Goal: Communication & Community: Answer question/provide support

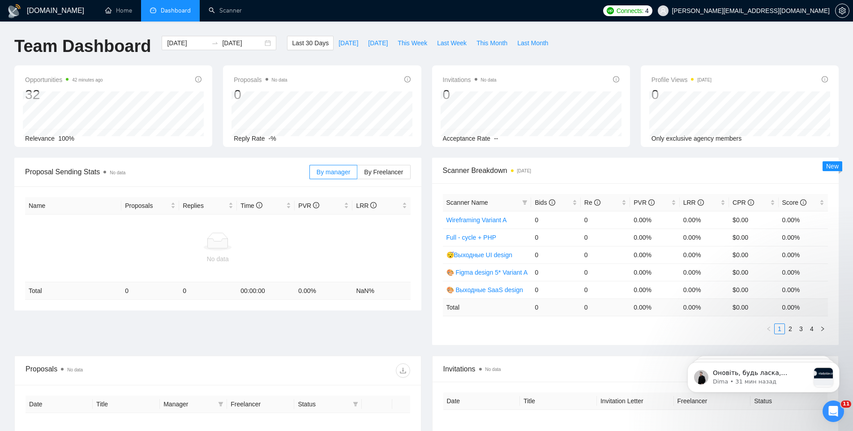
scroll to position [348, 0]
click at [839, 409] on div "Открыть службу сообщений Intercom" at bounding box center [832, 410] width 30 height 30
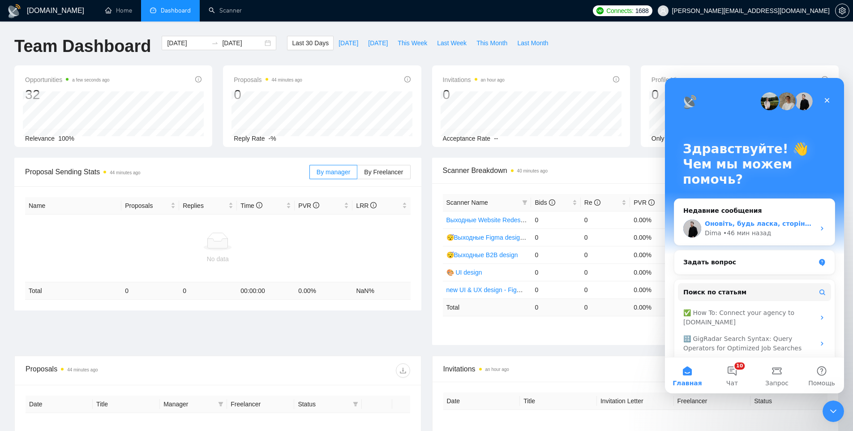
click at [754, 239] on div "Оновіть, будь ласка, сторінку - мають дані підтягнутися 🙏 Dima • 46 мин назад" at bounding box center [754, 228] width 160 height 33
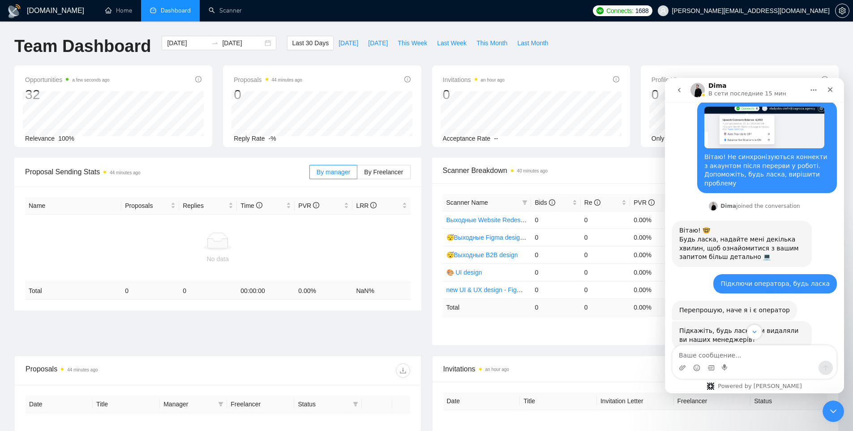
scroll to position [199, 0]
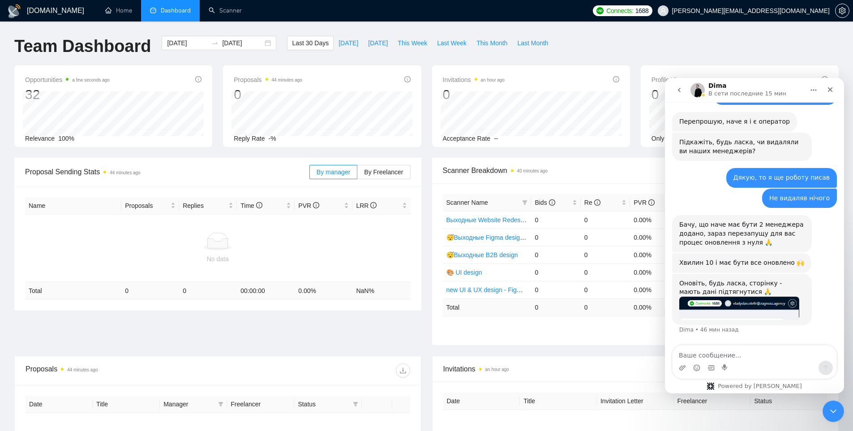
drag, startPoint x: 729, startPoint y: 368, endPoint x: 727, endPoint y: 362, distance: 6.9
click at [728, 364] on div "Мессенджер Intercom" at bounding box center [754, 367] width 164 height 14
click at [724, 361] on div "Мессенджер Intercom" at bounding box center [754, 361] width 164 height 33
type textarea "N"
type textarea "Так, все працює. Дякую"
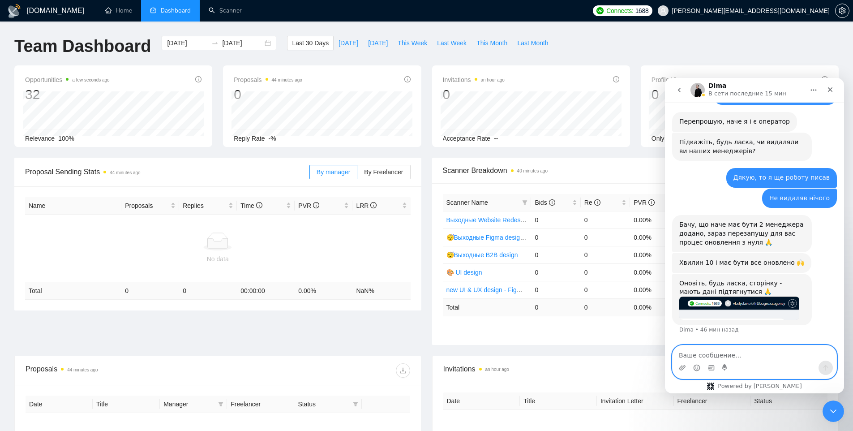
scroll to position [225, 0]
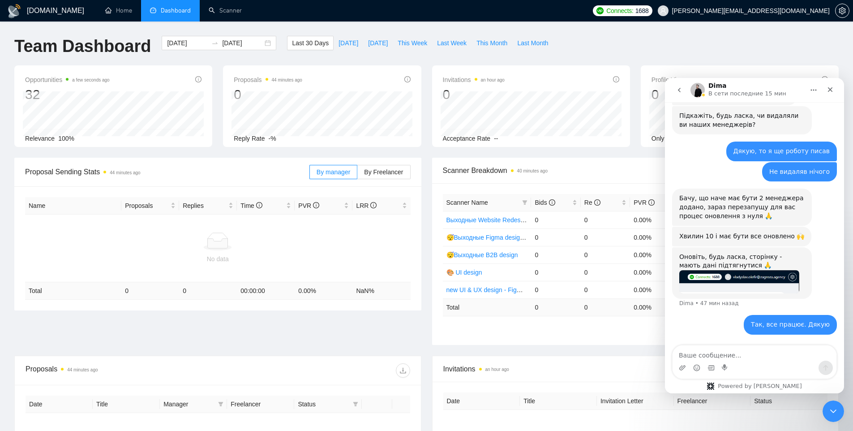
click at [702, 44] on div "Team Dashboard [DATE] [DATE] Last 30 Days [DATE] [DATE] This Week Last Week Thi…" at bounding box center [426, 51] width 835 height 30
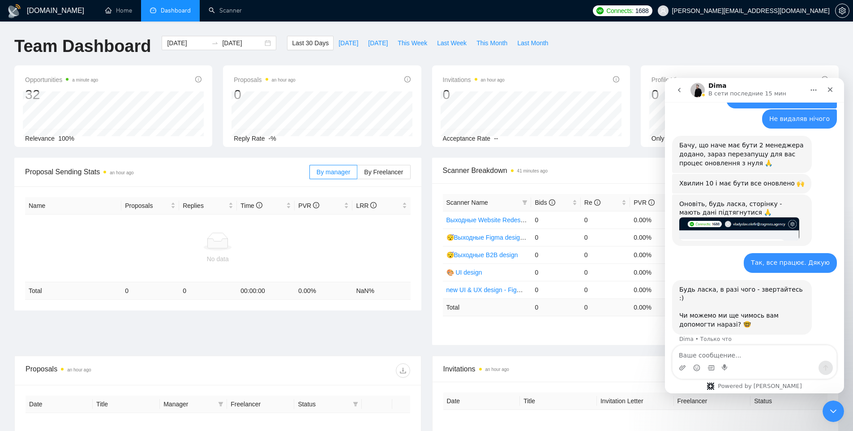
scroll to position [278, 0]
click at [699, 355] on textarea "Ваше сообщение..." at bounding box center [754, 352] width 164 height 15
type textarea "Поки ні, дякую"
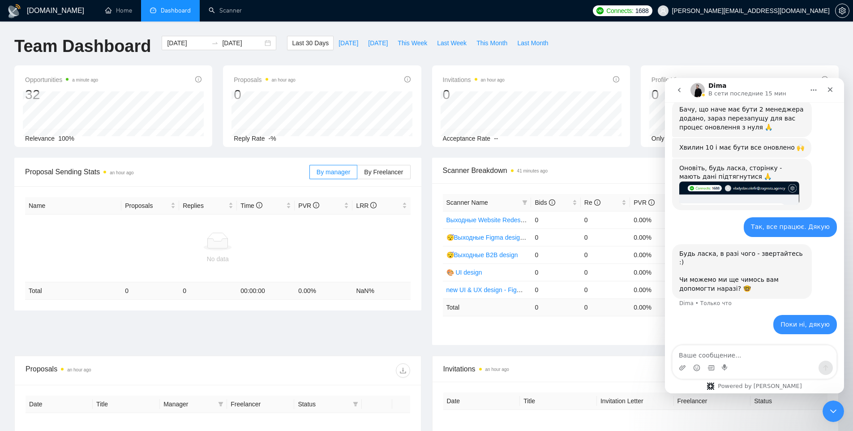
scroll to position [305, 0]
